Goal: Task Accomplishment & Management: Complete application form

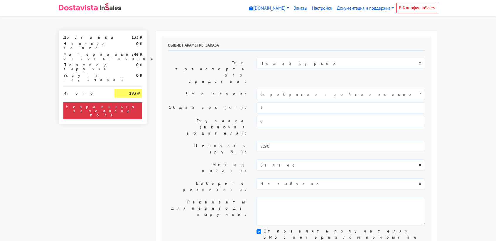
select select "11:00"
select select "21:00"
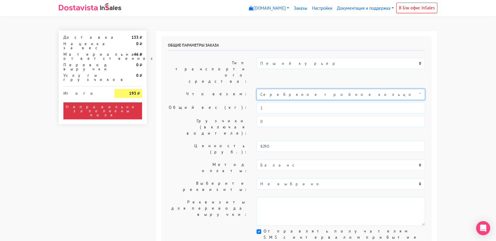
click at [279, 89] on input "Серебряное тройное кольцо "Bubble" (18,5)" at bounding box center [341, 94] width 169 height 11
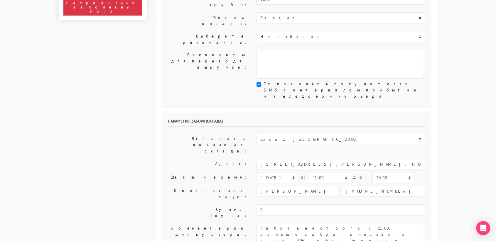
scroll to position [148, 0]
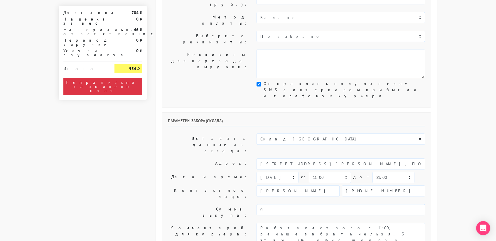
type input "украшение"
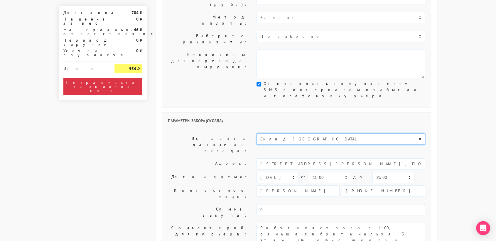
click at [292, 134] on select "Склад [GEOGRAPHIC_DATA] Склад [GEOGRAPHIC_DATA] [GEOGRAPHIC_DATA][PERSON_NAME] …" at bounding box center [341, 139] width 169 height 11
select select "1019"
click at [257, 134] on select "Склад [GEOGRAPHIC_DATA] Склад [GEOGRAPHIC_DATA] [GEOGRAPHIC_DATA][PERSON_NAME] …" at bounding box center [341, 139] width 169 height 11
type input "[STREET_ADDRESS][PERSON_NAME]"
type input "89251806702"
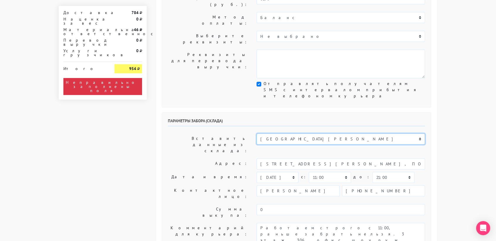
type textarea "Магазин серебряных украшений SBLESKOM (вход со стороны [GEOGRAPHIC_DATA])"
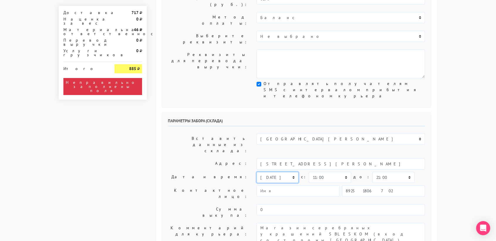
click at [293, 172] on select "[DATE] [DATE] [DATE] [DATE] [DATE] [DATE] [DATE] [DATE] [DATE]" at bounding box center [278, 177] width 42 height 11
select select "[DATE]"
click at [257, 172] on select "[DATE] [DATE] [DATE] [DATE] [DATE] [DATE] [DATE] [DATE] [DATE]" at bounding box center [278, 177] width 42 height 11
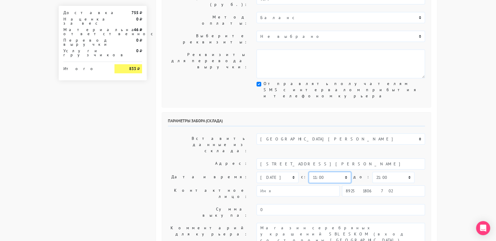
click at [336, 172] on select "00:00 00:30 01:00 01:30 02:00 02:30 03:00 03:30 04:00 04:30 05:00 05:30 06:00 0…" at bounding box center [330, 177] width 42 height 11
select select "10:30"
click at [309, 172] on select "00:00 00:30 01:00 01:30 02:00 02:30 03:00 03:30 04:00 04:30 05:00 05:30 06:00 0…" at bounding box center [330, 177] width 42 height 11
click at [373, 172] on select "00:00 00:30 01:00 01:30 02:00 02:30 03:00 03:30 04:00 04:30 05:00 05:30 06:00 0…" at bounding box center [394, 177] width 42 height 11
select select "11:00"
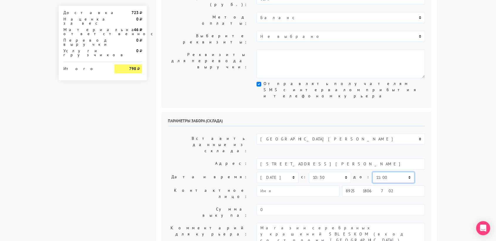
click at [373, 172] on select "00:00 00:30 01:00 01:30 02:00 02:30 03:00 03:30 04:00 04:30 05:00 05:30 06:00 0…" at bounding box center [394, 177] width 42 height 11
click at [379, 186] on input "89251806702" at bounding box center [383, 191] width 83 height 11
type input "9234448187"
type input "Юлия"
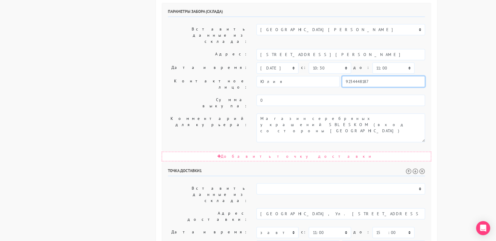
scroll to position [258, 0]
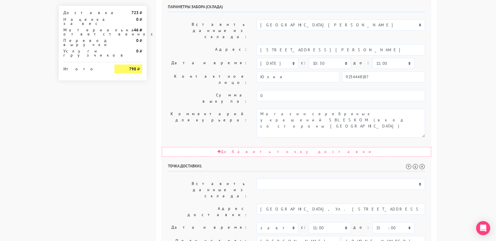
scroll to position [299, 0]
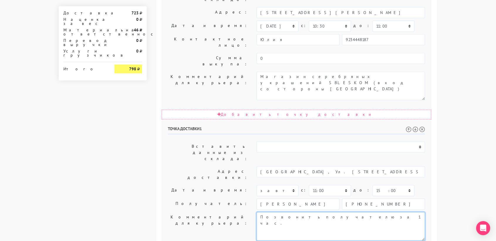
paste textarea "подъезд 3, 20 этаж, кв 747"
click at [382, 212] on textarea "Позвонить получателю за 1 час." at bounding box center [341, 226] width 169 height 29
drag, startPoint x: 318, startPoint y: 121, endPoint x: 261, endPoint y: 120, distance: 57.3
click at [261, 212] on textarea "Позвонить получателю за 1 час." at bounding box center [341, 226] width 169 height 29
click at [299, 212] on textarea "Позвонить получателю за 1 час." at bounding box center [341, 226] width 169 height 29
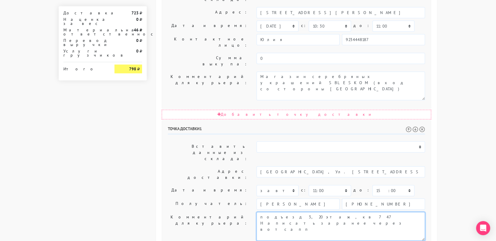
type textarea "подъезд 3, 20 этаж, кв 747 Написать заранее через вотсапп"
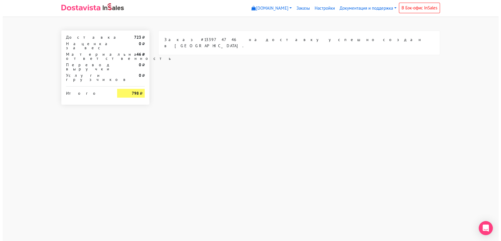
scroll to position [0, 0]
